Goal: Task Accomplishment & Management: Manage account settings

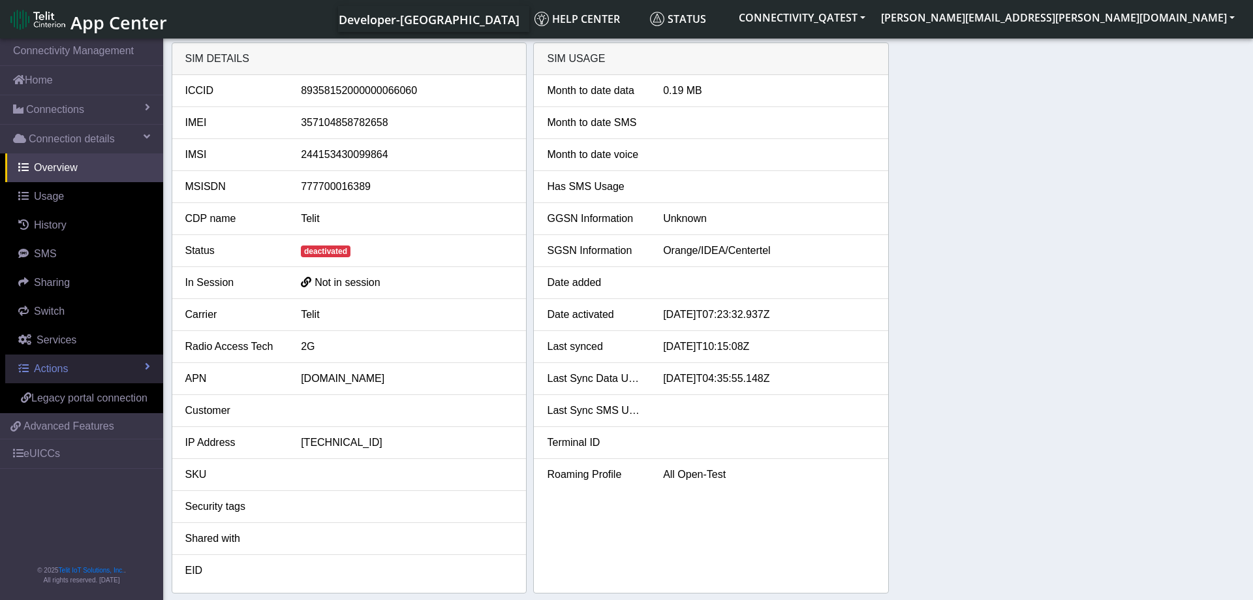
click at [88, 366] on link "Actions" at bounding box center [84, 368] width 158 height 29
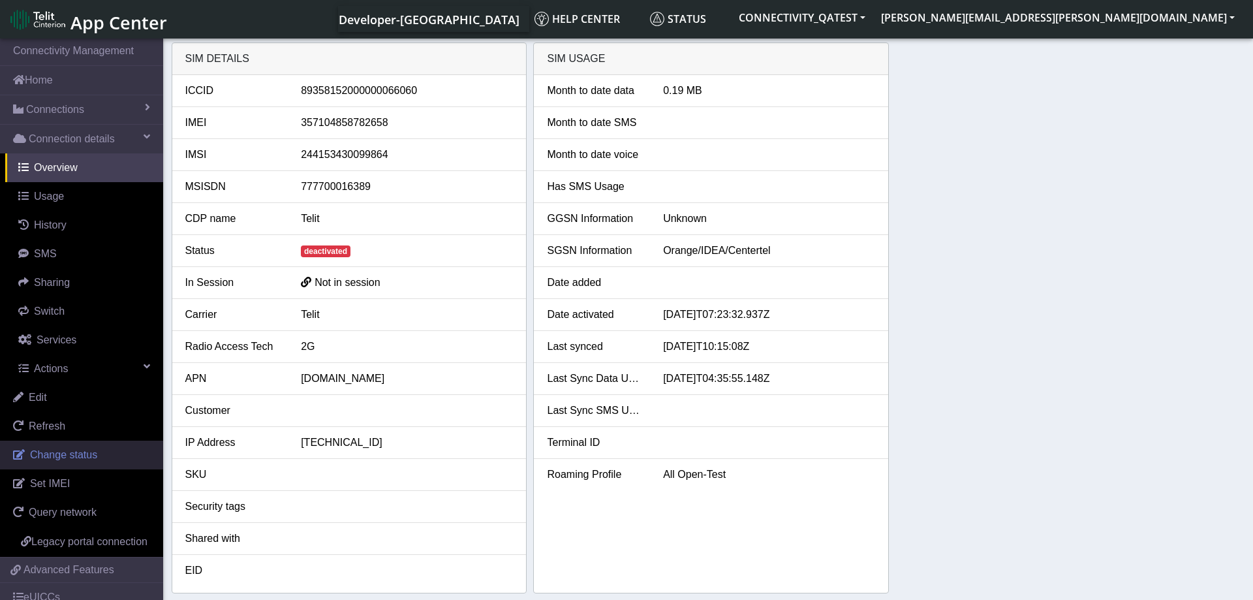
click at [81, 448] on link "Change status" at bounding box center [81, 455] width 163 height 29
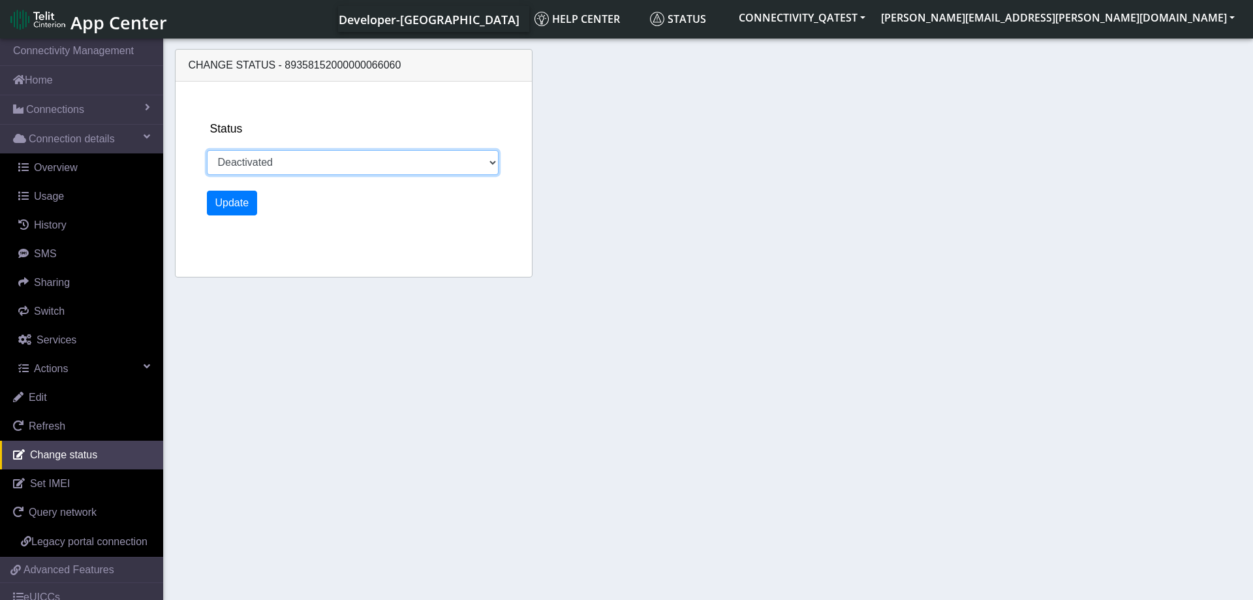
click at [207, 150] on select "Activated Deactivated Blocked" at bounding box center [353, 162] width 292 height 25
select select "activated"
click option "Activated" at bounding box center [0, 0] width 0 height 0
click at [226, 204] on button "Update" at bounding box center [232, 203] width 51 height 25
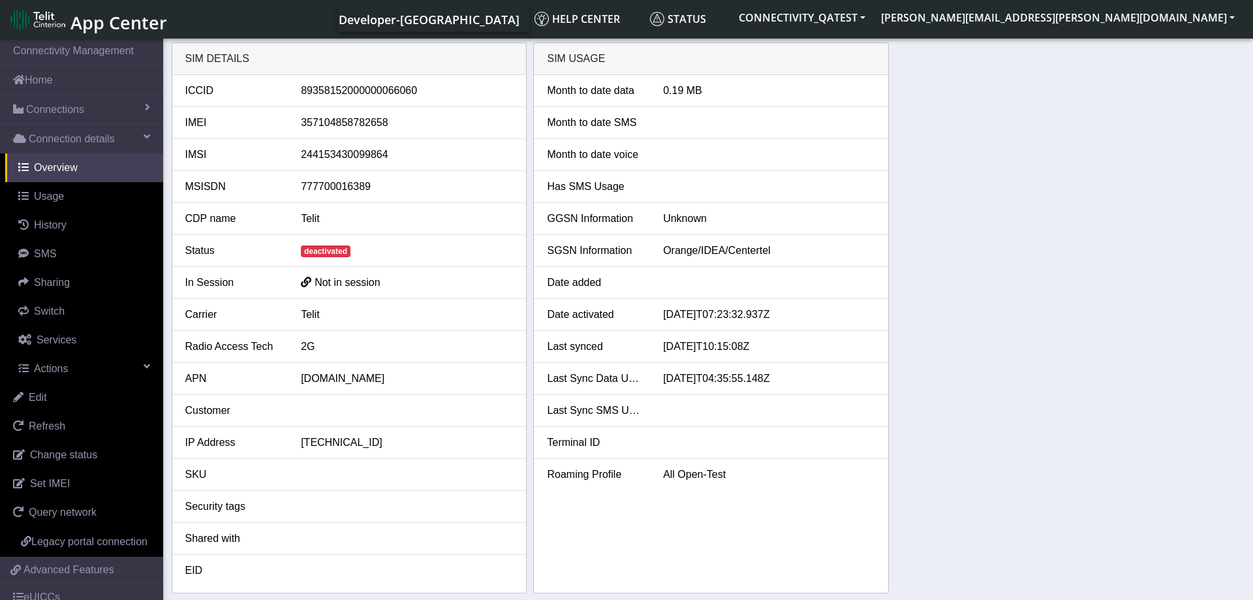
click at [883, 182] on div at bounding box center [769, 187] width 232 height 16
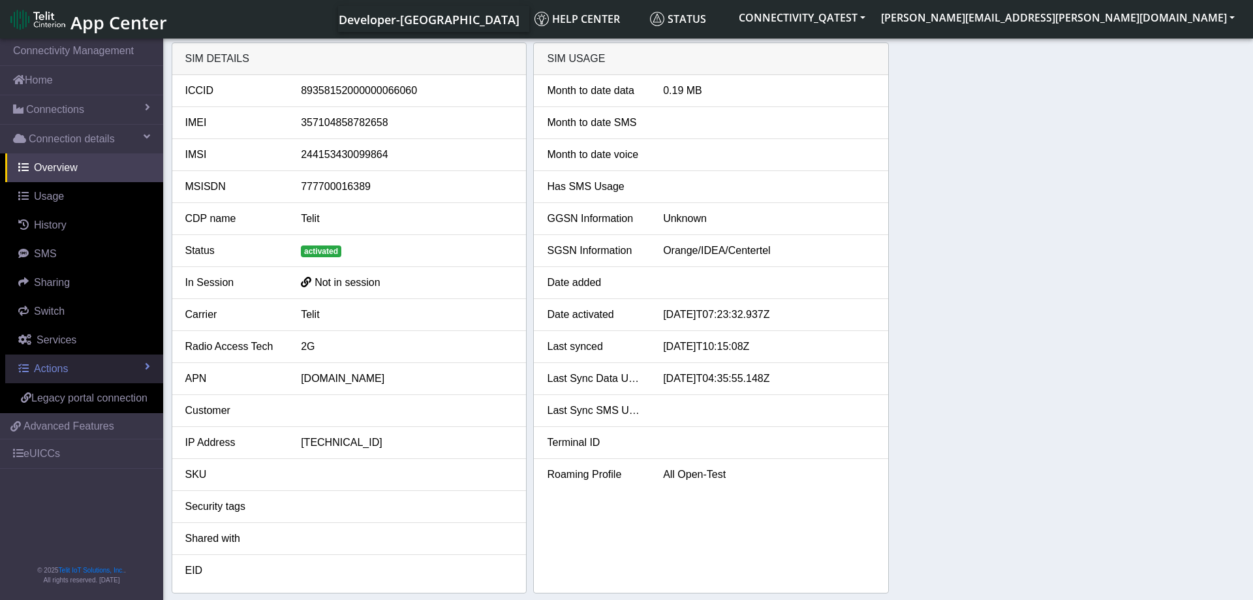
click at [86, 362] on link "Actions" at bounding box center [84, 368] width 158 height 29
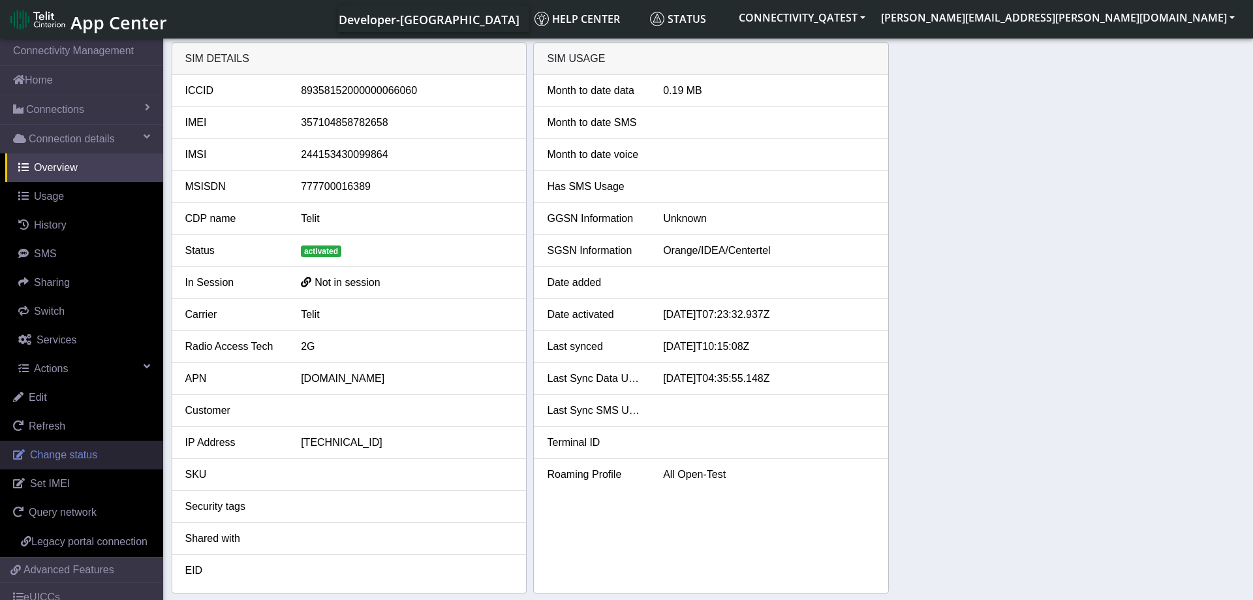
click at [64, 452] on span "Change status" at bounding box center [63, 454] width 67 height 11
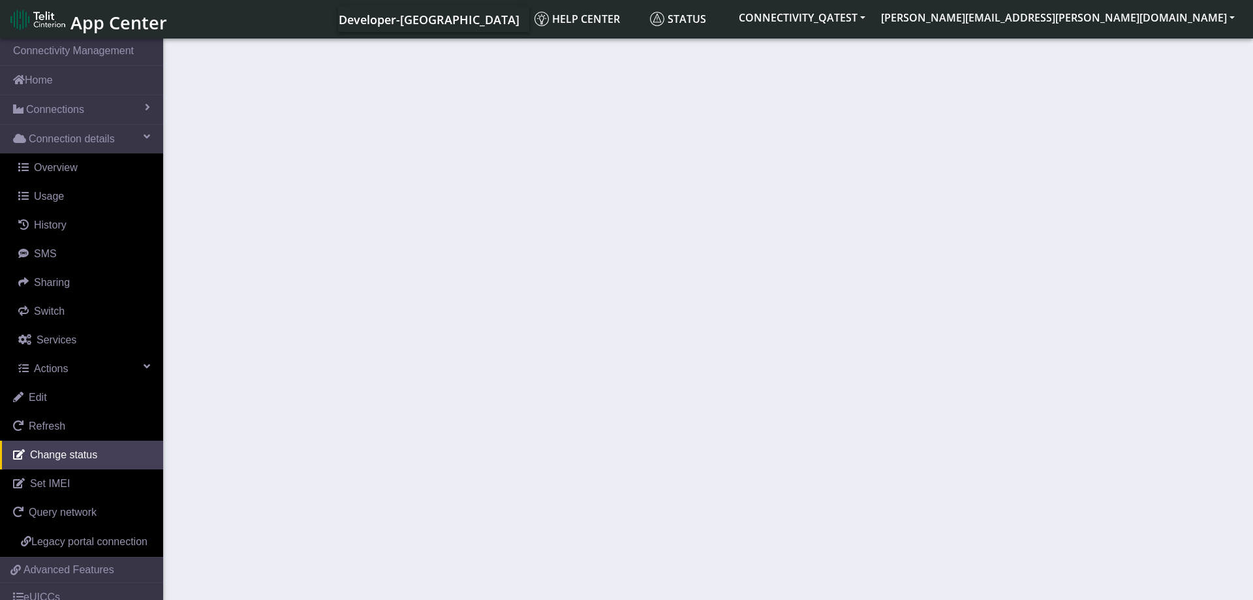
select select "activated"
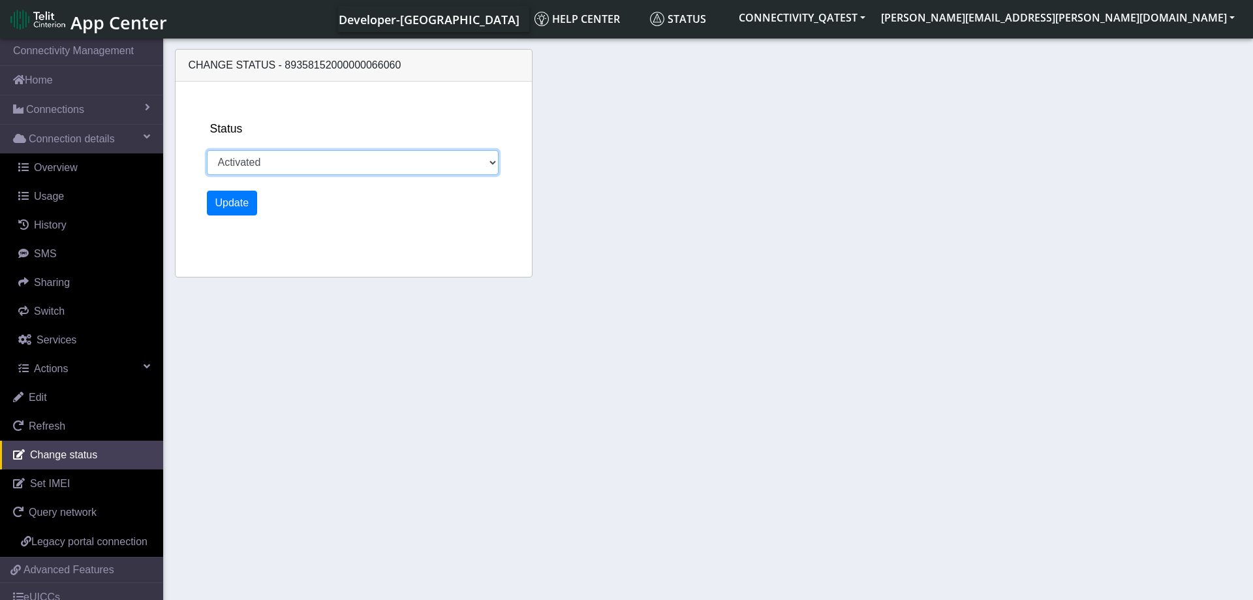
click at [207, 150] on select "Activated Deactivated Blocked" at bounding box center [353, 162] width 292 height 25
click at [463, 430] on section "Connectivity Management Home Connections List Map Connection details Overview U…" at bounding box center [626, 320] width 1253 height 569
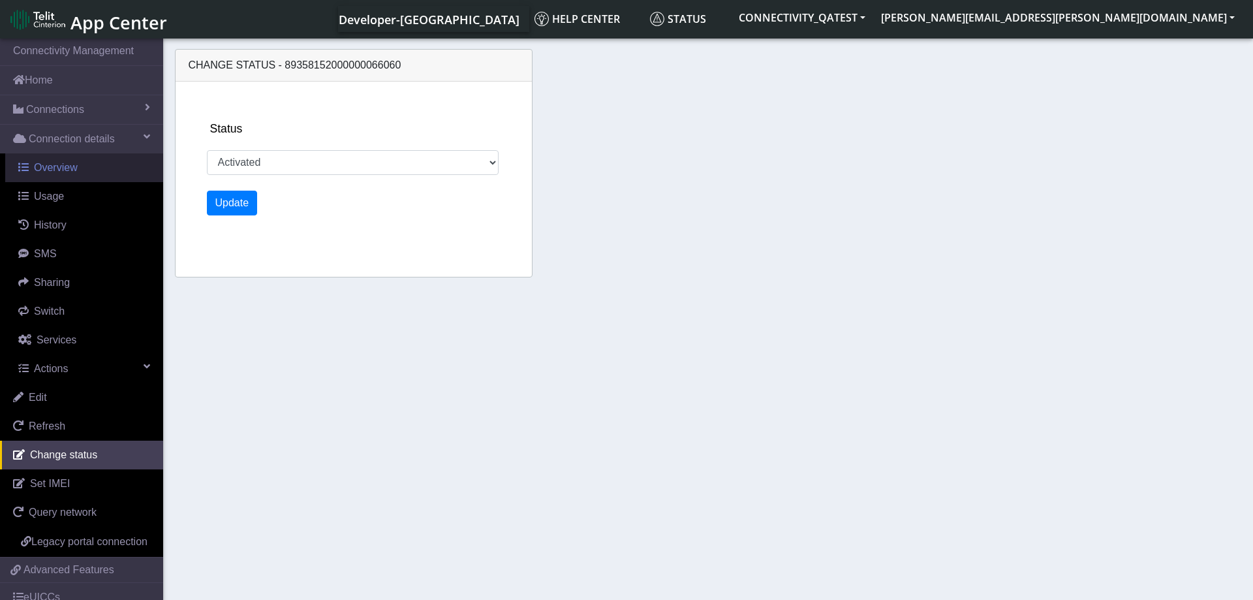
click at [72, 166] on span "Overview" at bounding box center [56, 167] width 44 height 11
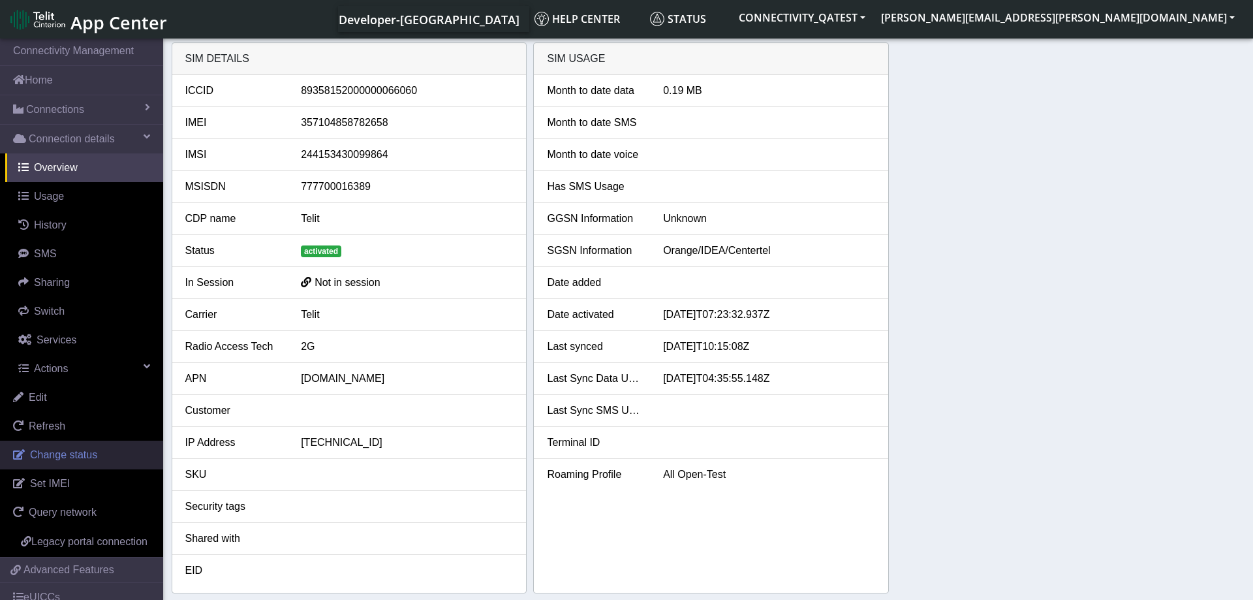
click at [91, 460] on span "Change status" at bounding box center [63, 454] width 67 height 11
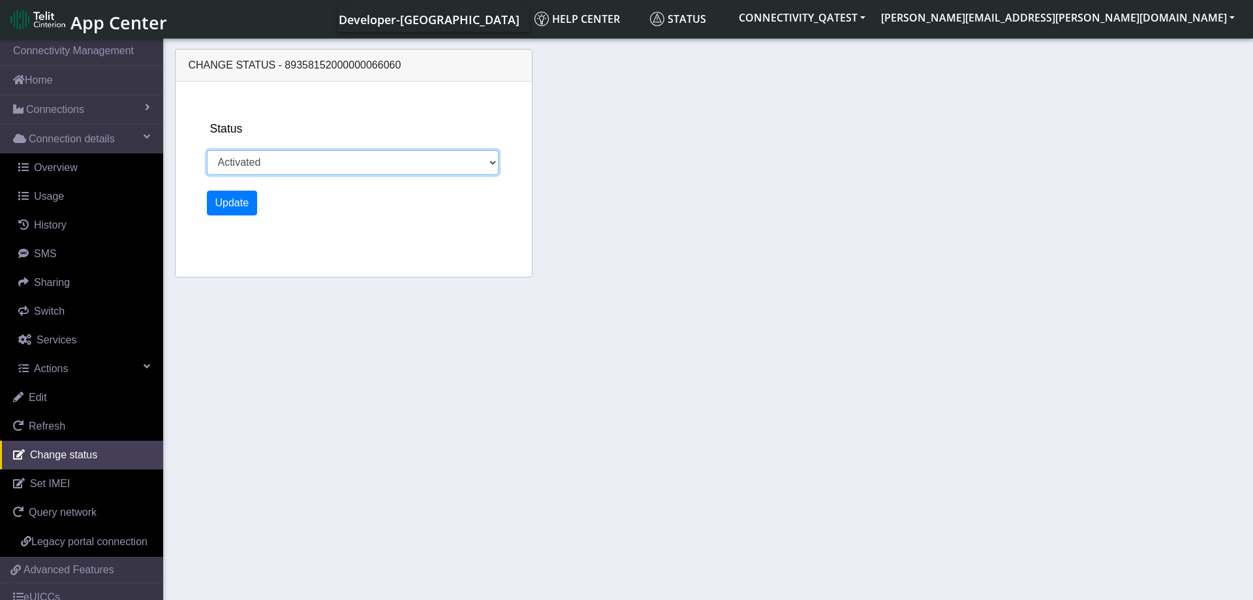
click at [207, 150] on select "Activated Deactivated Blocked" at bounding box center [353, 162] width 292 height 25
select select "deactivated"
click option "Deactivated" at bounding box center [0, 0] width 0 height 0
click at [241, 206] on button "Update" at bounding box center [232, 203] width 51 height 25
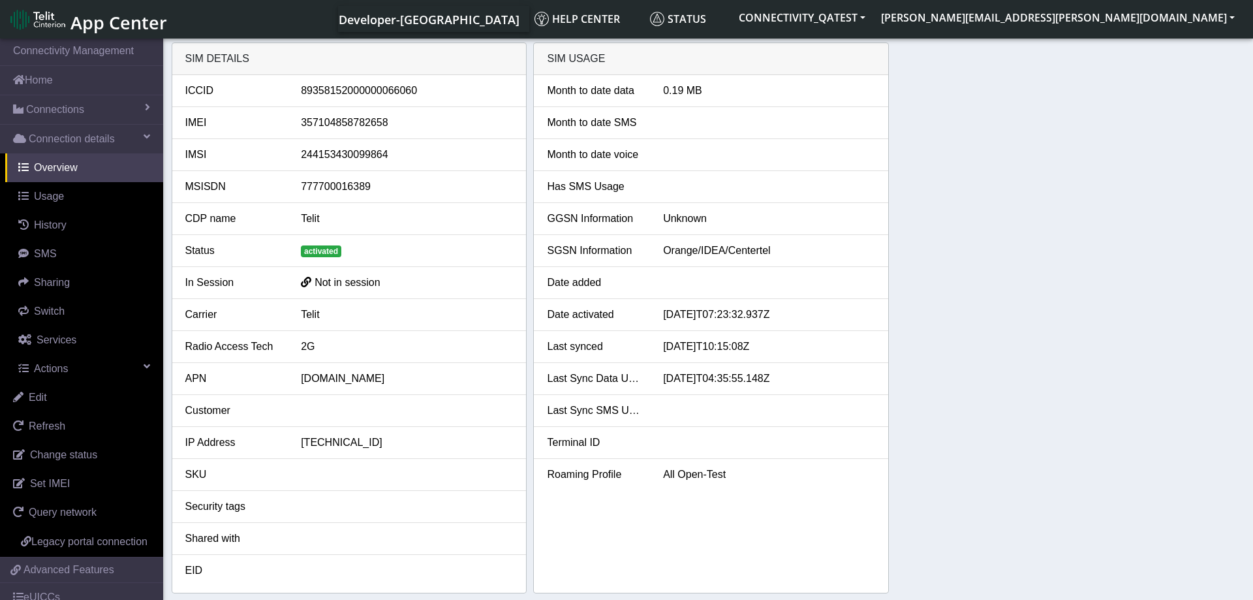
click at [1040, 348] on div "SIM details ICCID 89358152000000066060 IMEI 357104858782658 IMSI 24415343009986…" at bounding box center [709, 317] width 1074 height 551
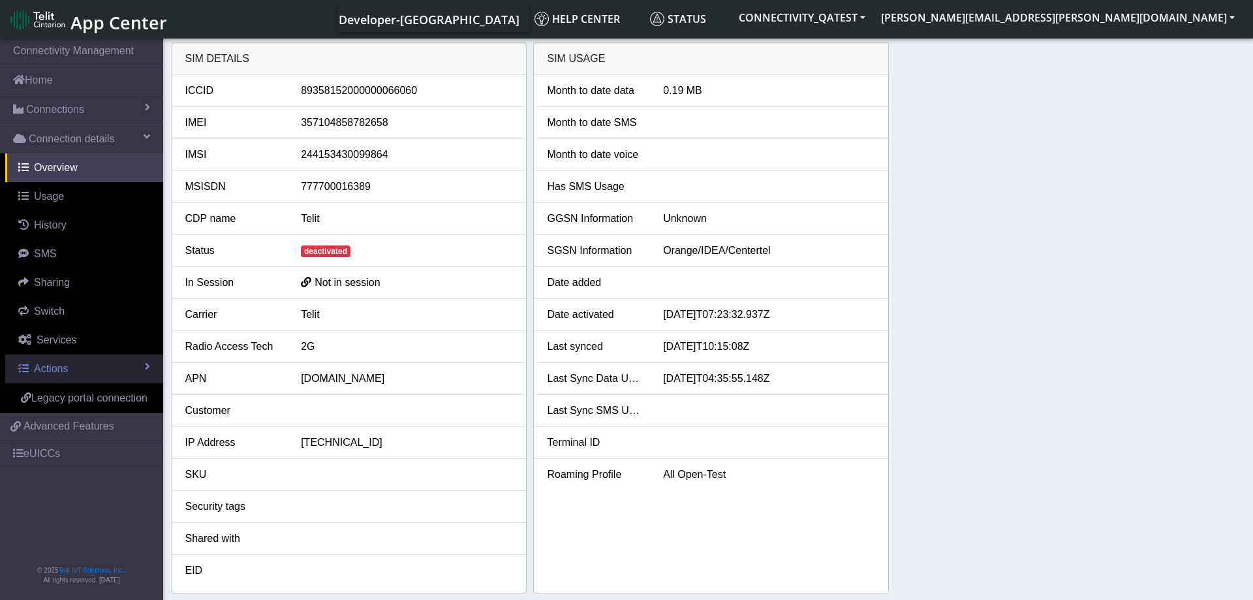
click at [84, 364] on link "Actions" at bounding box center [84, 368] width 158 height 29
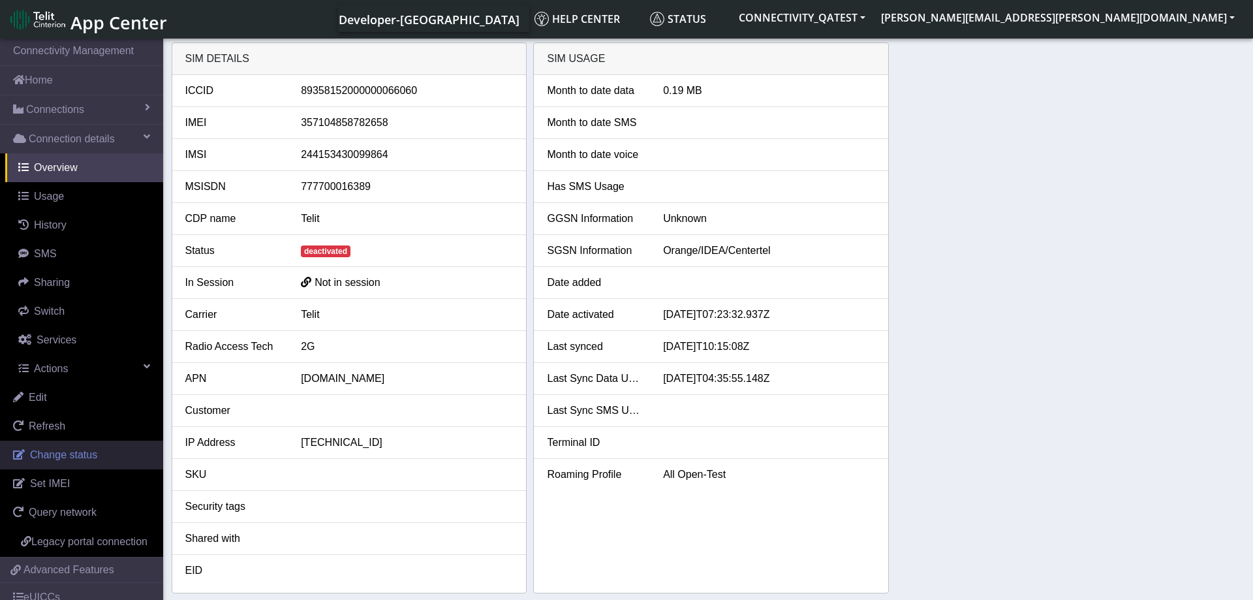
click at [53, 459] on span "Change status" at bounding box center [63, 454] width 67 height 11
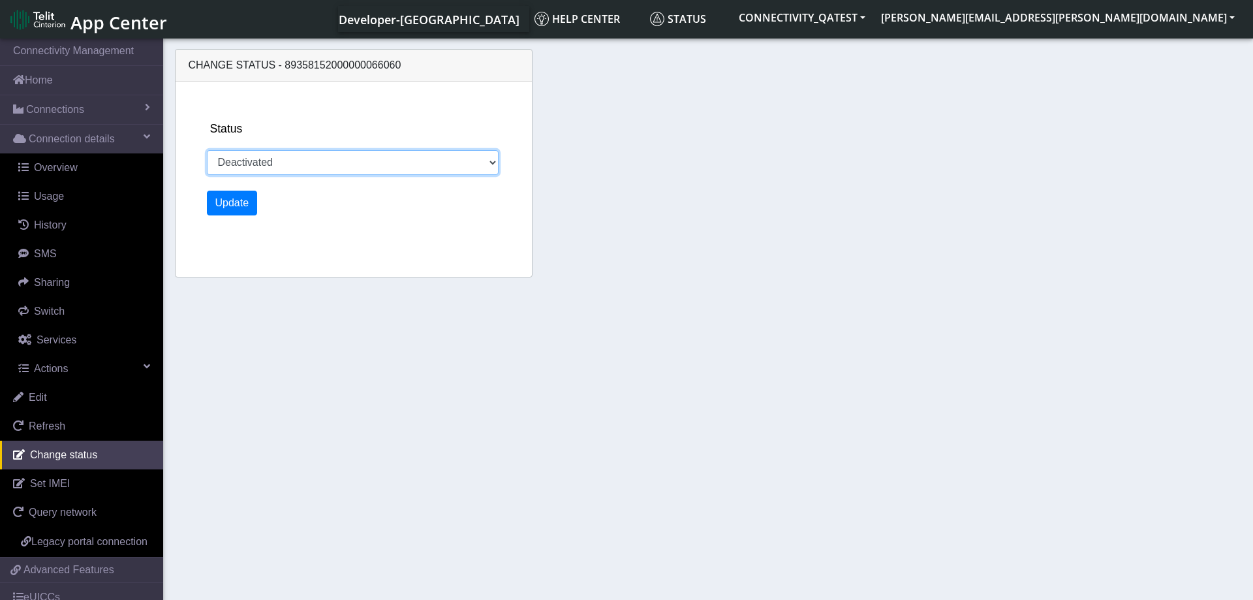
click at [207, 150] on select "Activated Deactivated Blocked" at bounding box center [353, 162] width 292 height 25
select select "activated"
click option "Activated" at bounding box center [0, 0] width 0 height 0
click at [236, 201] on button "Update" at bounding box center [232, 203] width 51 height 25
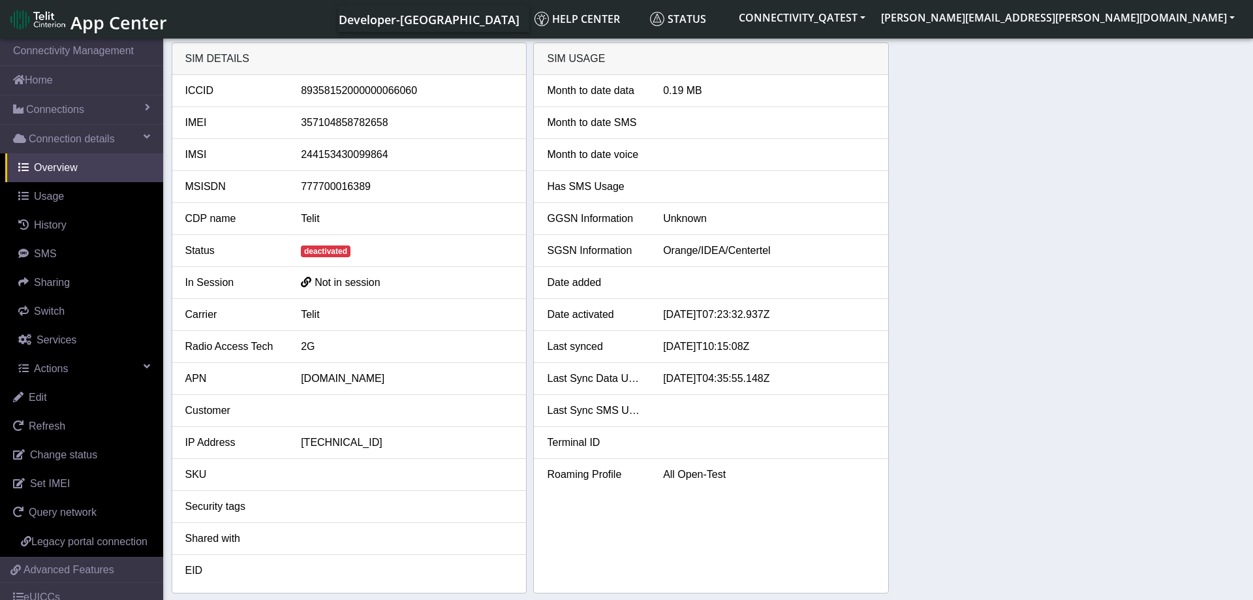
click at [1082, 367] on div "SIM details ICCID 89358152000000066060 IMEI 357104858782658 IMSI 24415343009986…" at bounding box center [709, 317] width 1074 height 551
